Goal: Task Accomplishment & Management: Complete application form

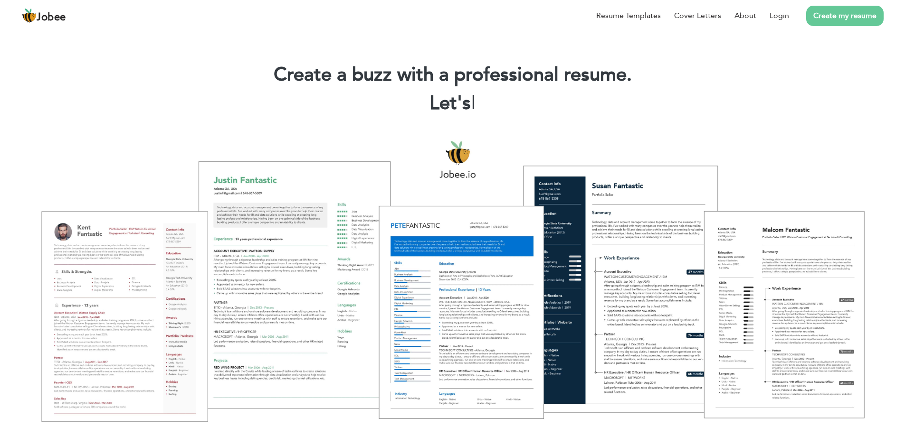
click at [842, 9] on link "Create my resume" at bounding box center [844, 16] width 77 height 20
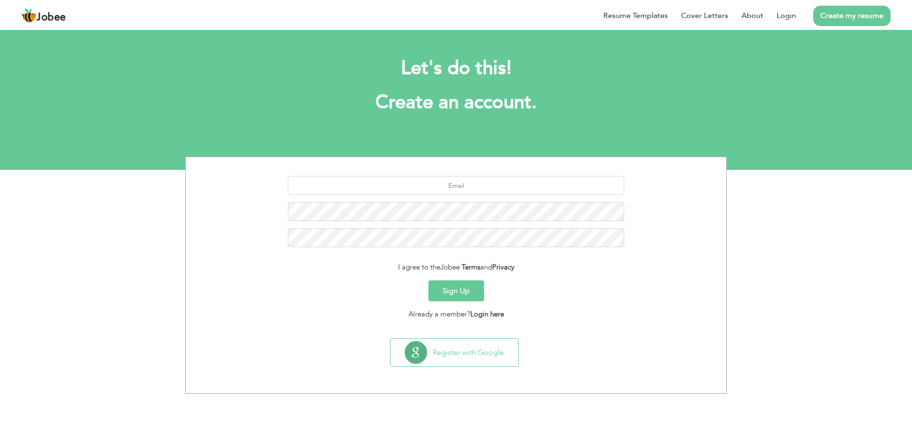
click at [452, 299] on button "Sign Up" at bounding box center [456, 291] width 56 height 21
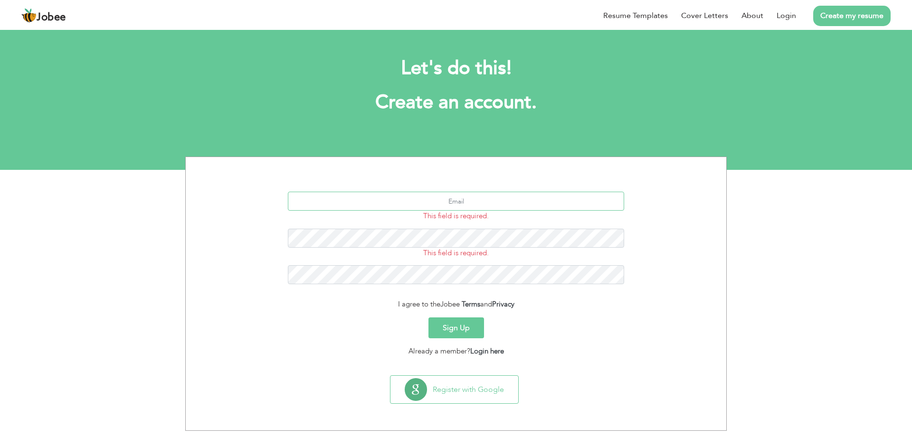
click at [435, 203] on input "text" at bounding box center [456, 201] width 337 height 19
type input "[EMAIL_ADDRESS][DOMAIN_NAME]"
drag, startPoint x: 441, startPoint y: 331, endPoint x: 436, endPoint y: 331, distance: 4.8
click at [439, 330] on button "Sign Up" at bounding box center [456, 328] width 56 height 21
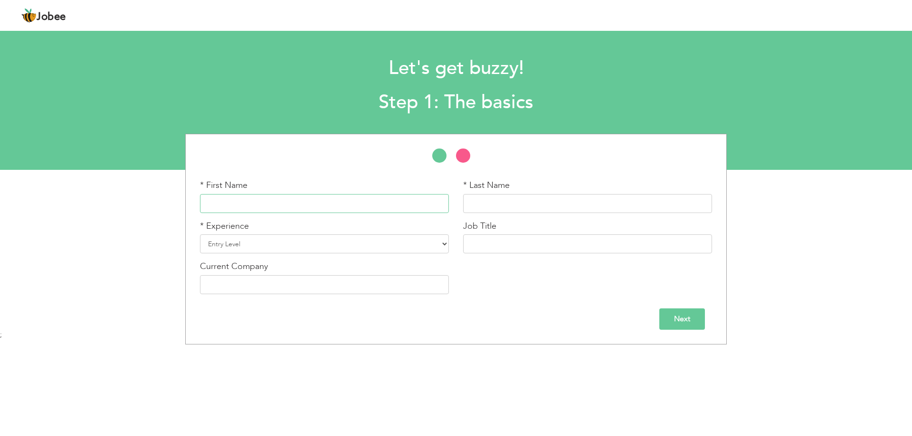
click at [321, 195] on input "text" at bounding box center [324, 203] width 249 height 19
type input "ertgyhuj"
click at [534, 203] on input "sd" at bounding box center [587, 203] width 249 height 19
type input "sdfghj"
click at [330, 250] on select "Entry Level Less than 1 Year 1 Year 2 Years 3 Years 4 Years 5 Years 6 Years 7 Y…" at bounding box center [324, 244] width 249 height 19
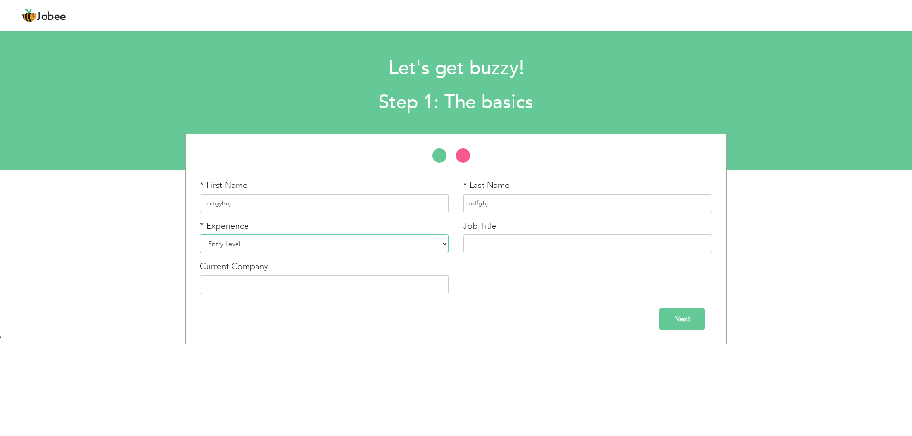
select select "4"
click at [200, 235] on select "Entry Level Less than 1 Year 1 Year 2 Years 3 Years 4 Years 5 Years 6 Years 7 Y…" at bounding box center [324, 244] width 249 height 19
